Goal: Task Accomplishment & Management: Manage account settings

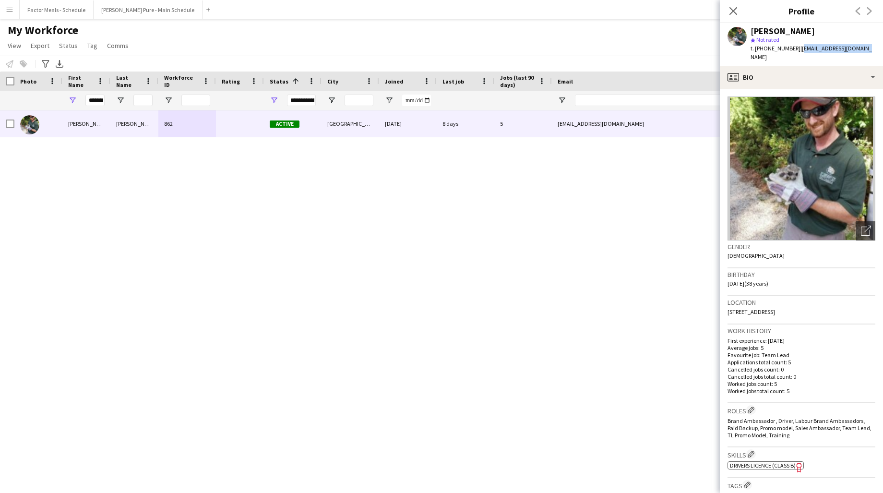
click at [4, 17] on button "Menu" at bounding box center [9, 9] width 19 height 19
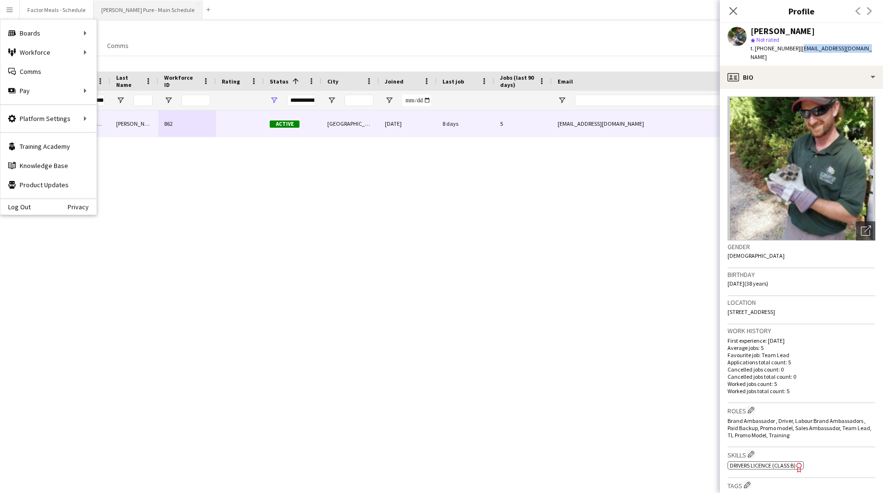
click at [117, 13] on button "[PERSON_NAME] Pure - Main Schedule Close" at bounding box center [148, 9] width 109 height 19
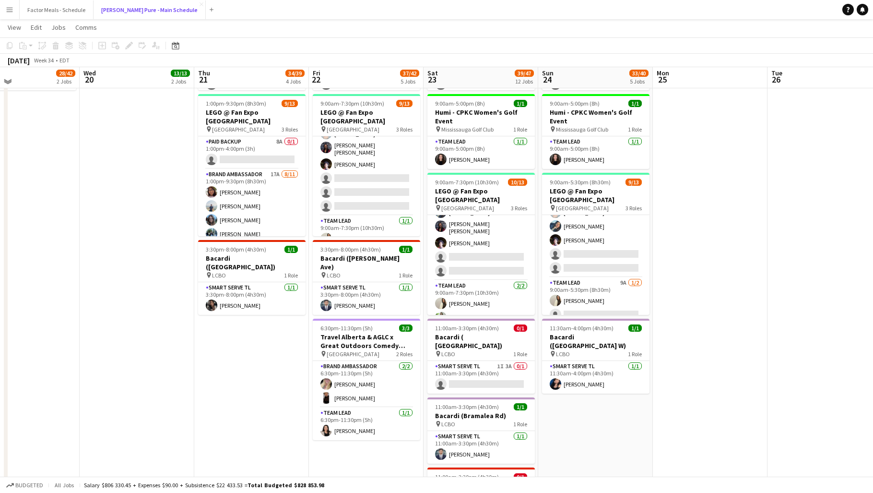
scroll to position [307, 0]
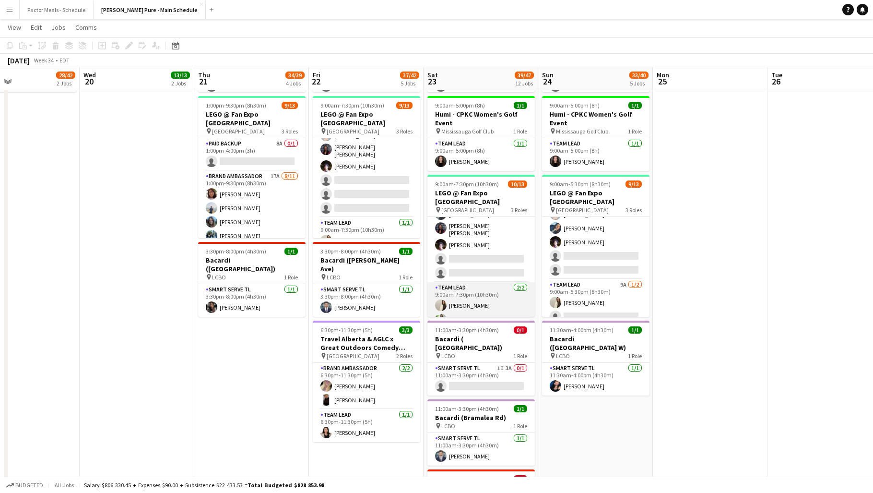
click at [471, 308] on app-card-role "Team Lead 2/2 9:00am-7:30pm (10h30m) Fara Nouri Elisabeth Medrea" at bounding box center [480, 305] width 107 height 47
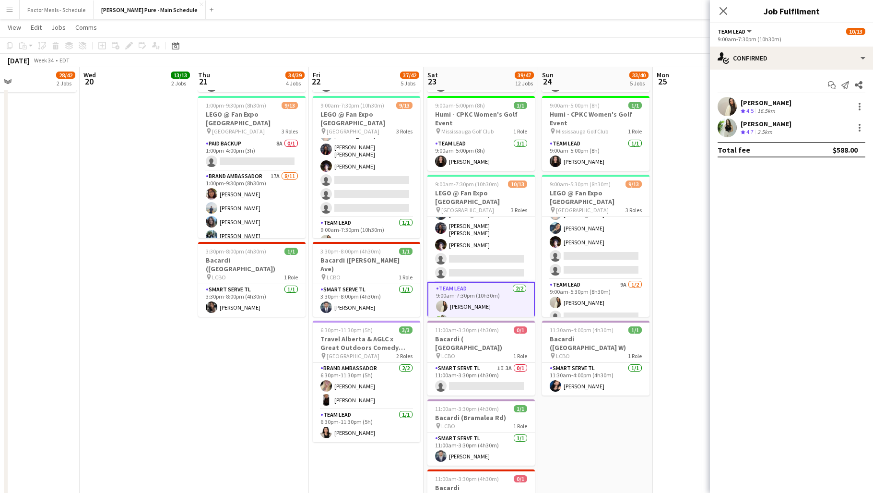
click at [788, 125] on div "Elisabeth Medrea" at bounding box center [766, 123] width 51 height 9
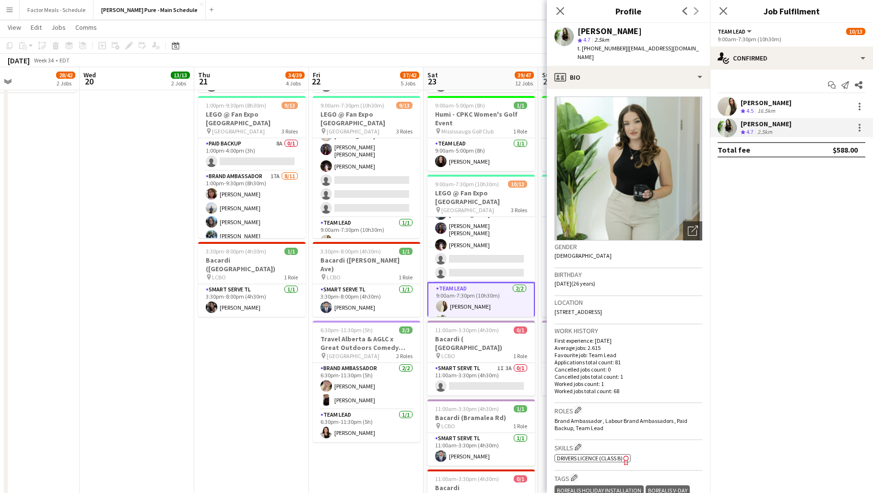
click at [774, 90] on div "Start chat Send notification Share" at bounding box center [792, 85] width 148 height 16
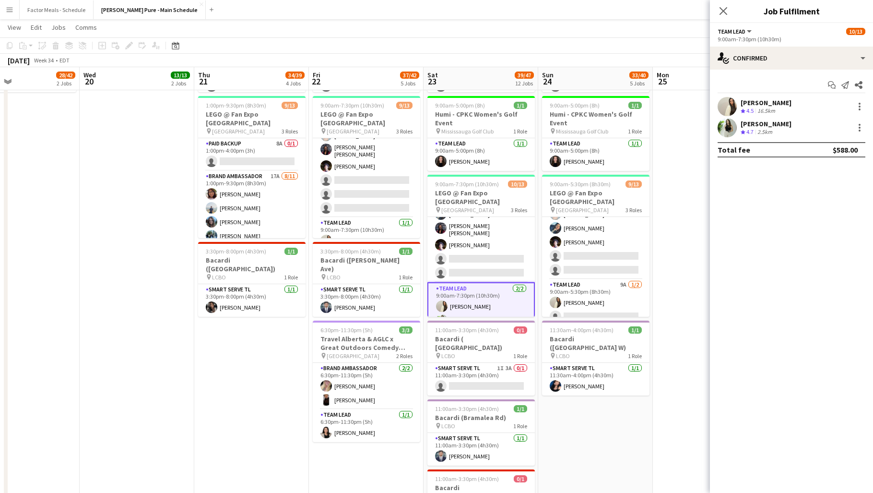
click at [494, 288] on app-card-role "Team Lead 2/2 9:00am-7:30pm (10h30m) Fara Nouri Elisabeth Medrea" at bounding box center [480, 306] width 107 height 48
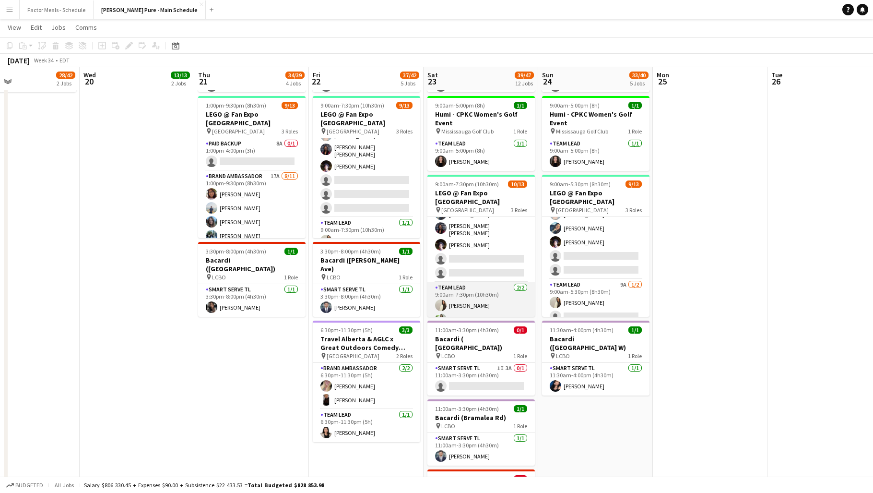
click at [494, 288] on app-card-role "Team Lead 2/2 9:00am-7:30pm (10h30m) Fara Nouri Elisabeth Medrea" at bounding box center [480, 305] width 107 height 47
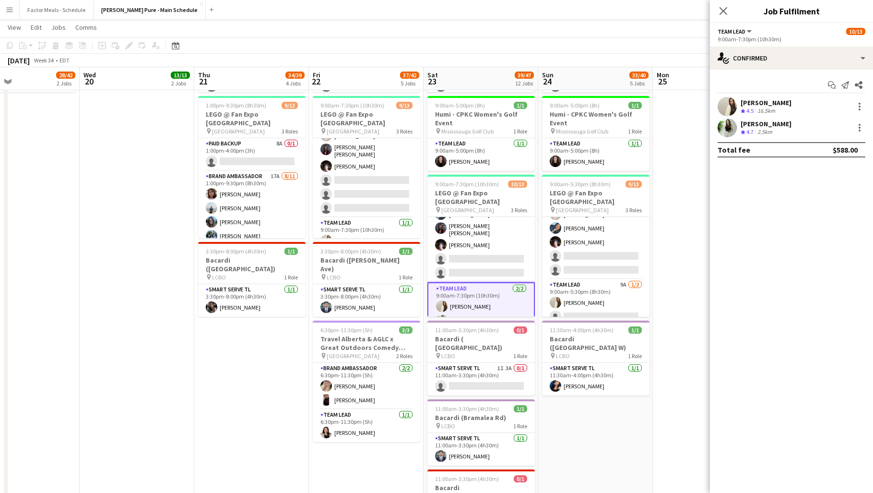
click at [830, 35] on div "9:00am-7:30pm (10h30m)" at bounding box center [792, 38] width 148 height 7
click at [742, 30] on span "Team Lead" at bounding box center [732, 31] width 28 height 7
click at [742, 50] on li "All roles" at bounding box center [750, 48] width 48 height 9
click at [860, 128] on div at bounding box center [860, 128] width 12 height 12
click at [841, 141] on span "Edit fee" at bounding box center [827, 145] width 59 height 9
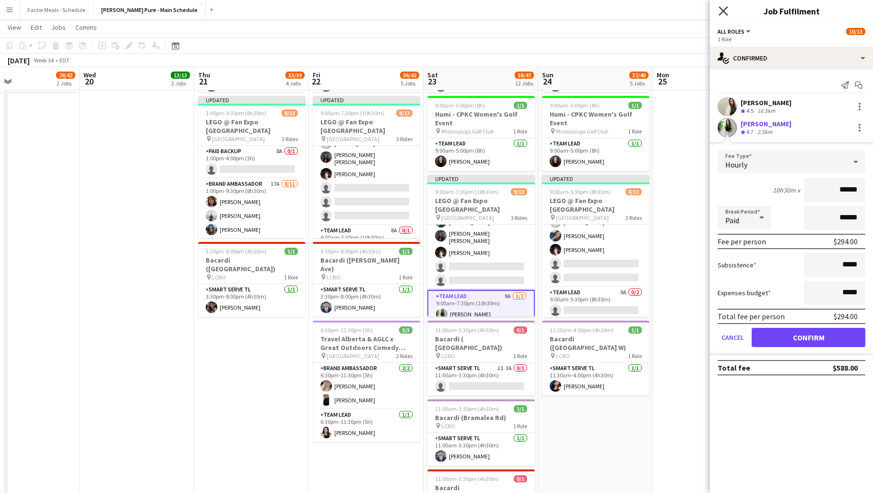
click at [720, 10] on icon "Close pop-in" at bounding box center [723, 10] width 9 height 9
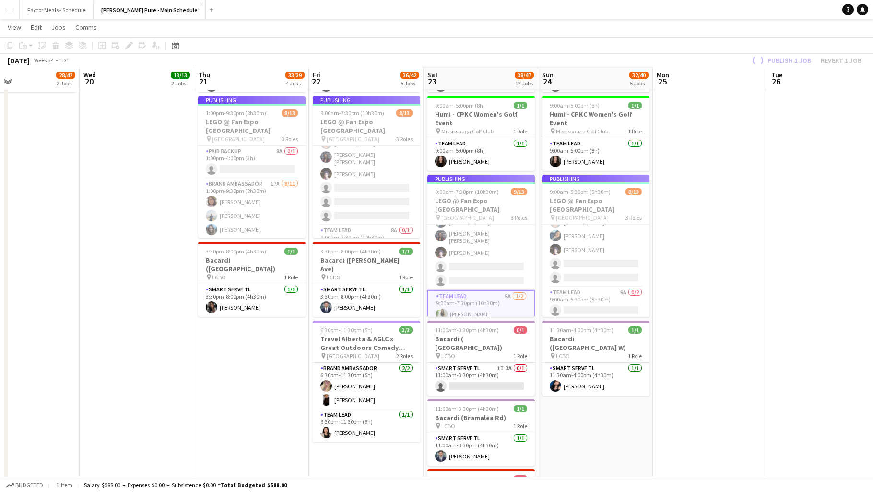
click at [696, 188] on app-date-cell at bounding box center [710, 385] width 115 height 1171
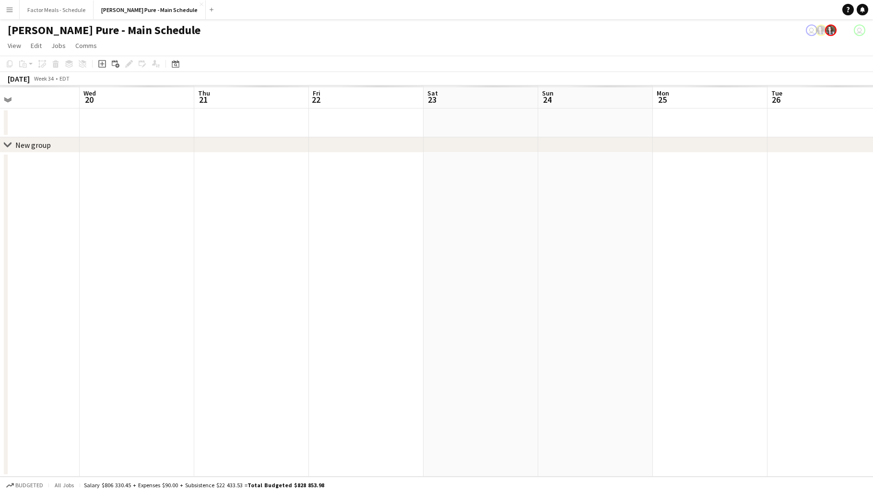
scroll to position [0, 0]
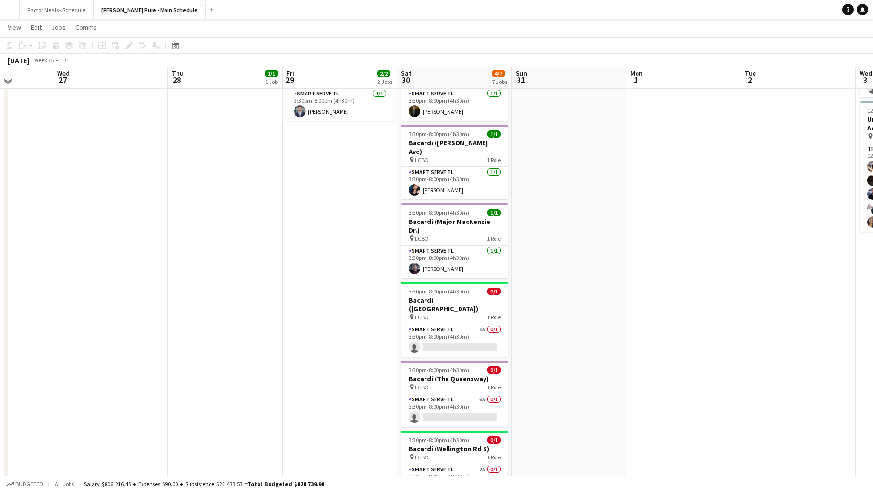
scroll to position [158, 0]
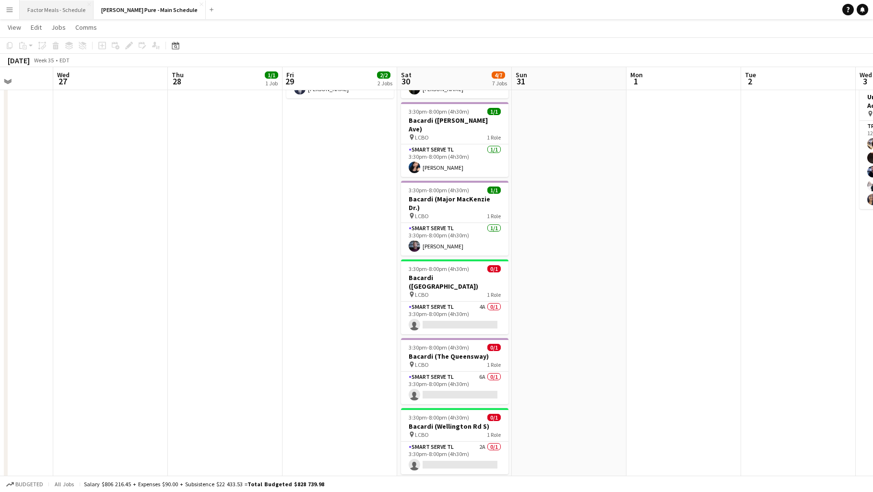
click at [71, 2] on button "Factor Meals - Schedule Close" at bounding box center [57, 9] width 74 height 19
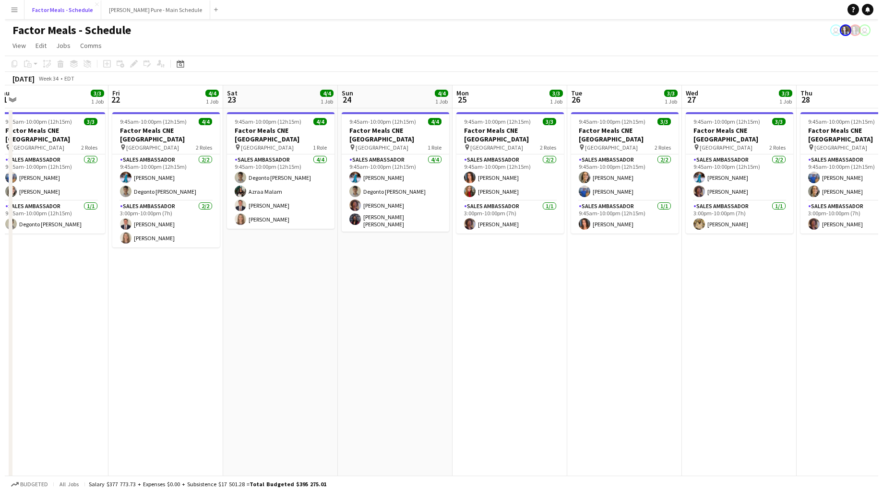
scroll to position [0, 237]
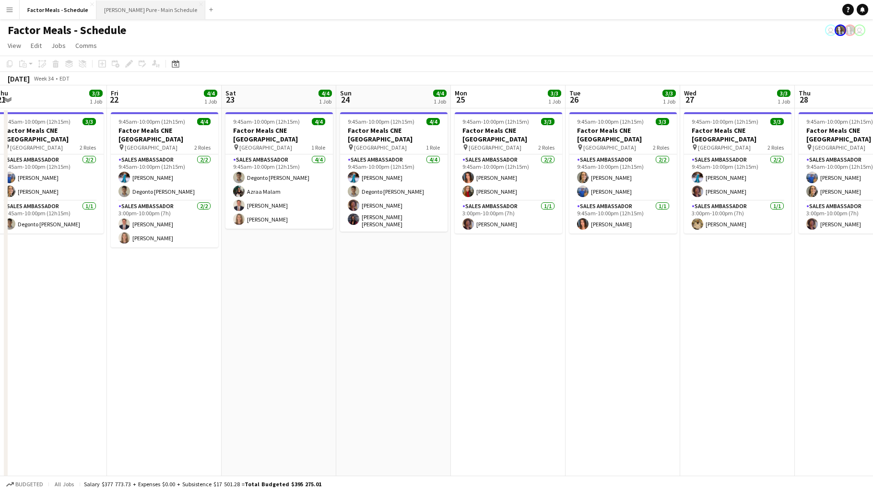
click at [115, 6] on button "[PERSON_NAME] Pure - Main Schedule Close" at bounding box center [150, 9] width 109 height 19
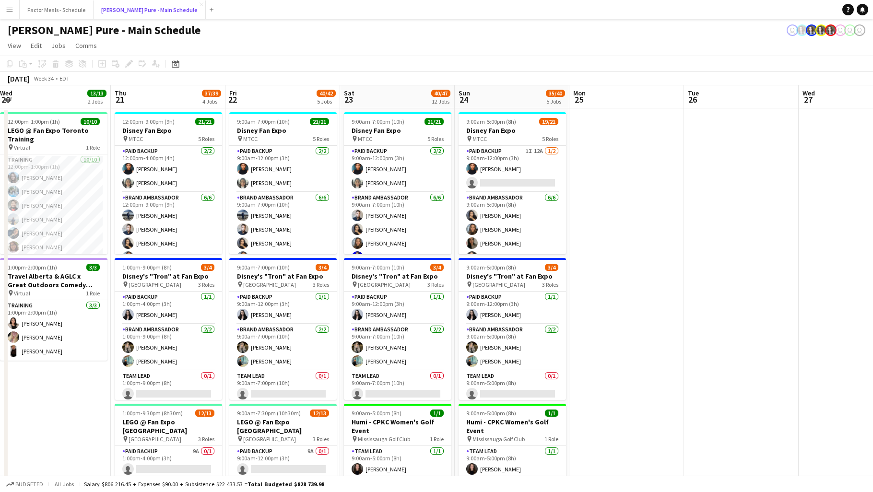
scroll to position [0, 348]
